Goal: Navigation & Orientation: Understand site structure

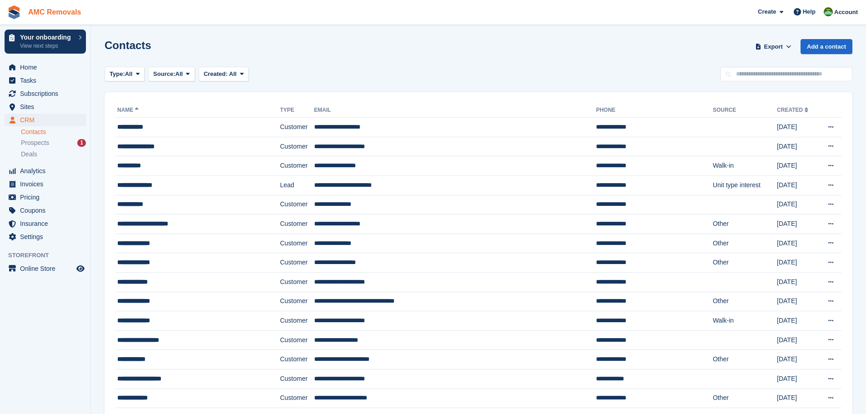
click at [48, 16] on link "AMC Removals" at bounding box center [55, 12] width 60 height 15
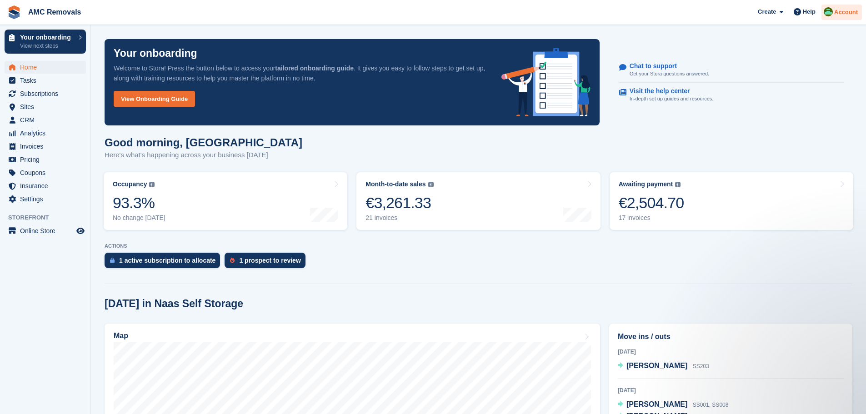
click at [849, 7] on div "Account" at bounding box center [841, 13] width 40 height 16
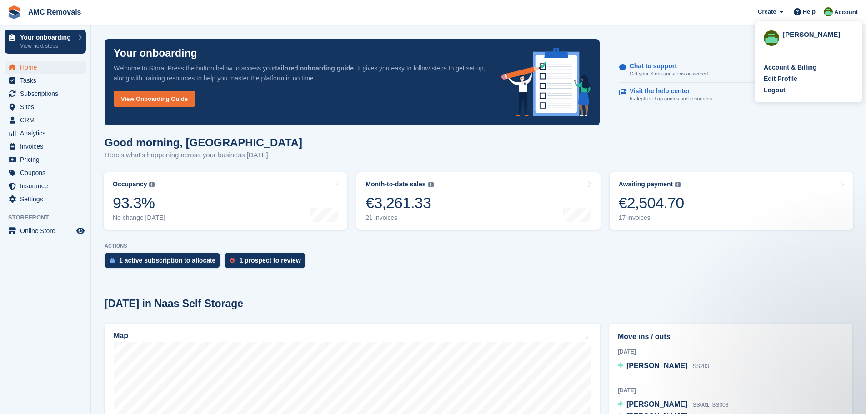
click at [594, 13] on span "AMC Removals Create Subscription Invoice Contact Deal Discount Page Help Chat S…" at bounding box center [433, 12] width 866 height 25
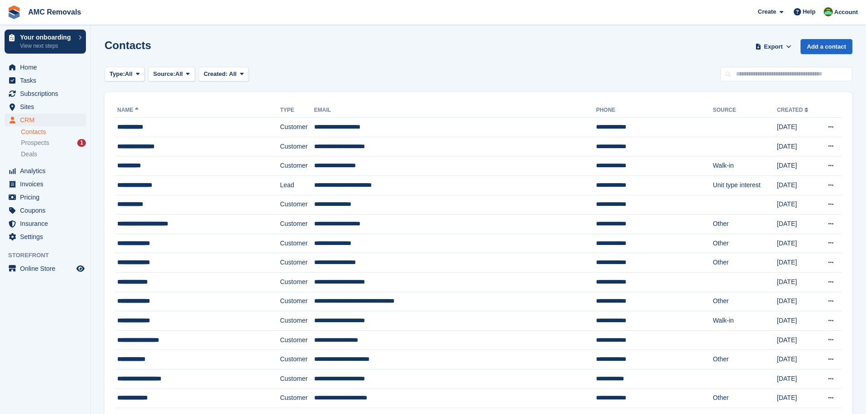
click at [21, 10] on link at bounding box center [14, 12] width 21 height 21
